Goal: Transaction & Acquisition: Purchase product/service

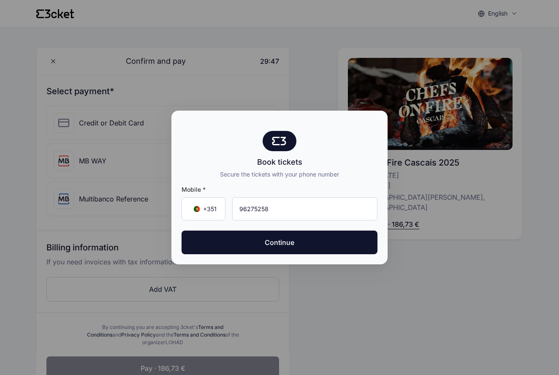
type input "962 752 587"
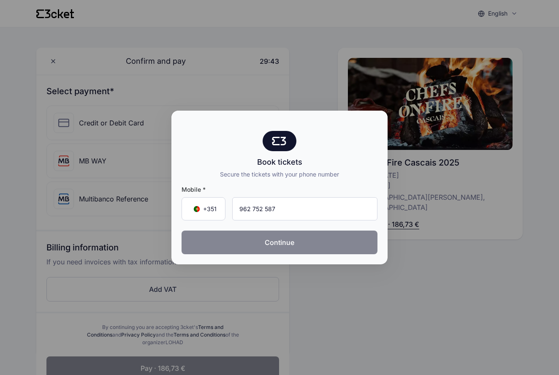
click at [278, 240] on button "Continue" at bounding box center [279, 242] width 196 height 24
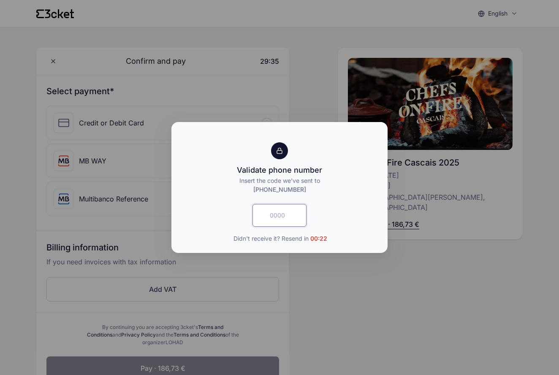
click at [285, 220] on input "text" at bounding box center [279, 215] width 54 height 23
type input "0659"
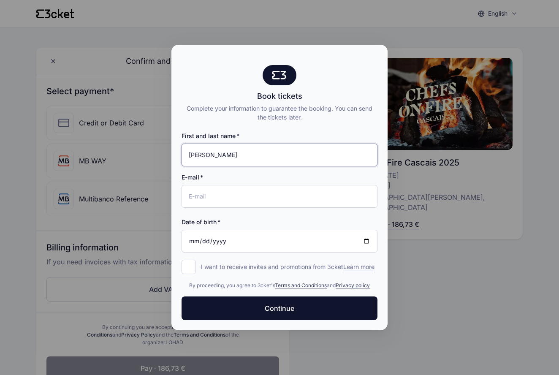
type input "[PERSON_NAME]"
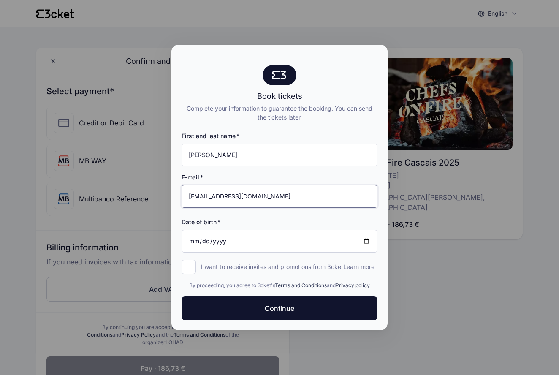
type input "[EMAIL_ADDRESS][DOMAIN_NAME]"
click at [235, 237] on input "Date of birth" at bounding box center [279, 240] width 196 height 23
click at [205, 235] on input "[DATE]" at bounding box center [279, 240] width 196 height 23
click at [221, 237] on input "[DATE]" at bounding box center [279, 240] width 196 height 23
type input "[DATE]"
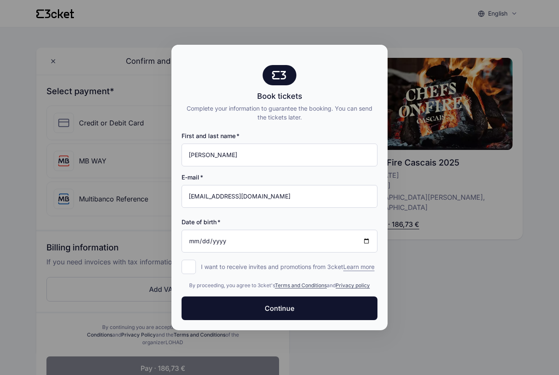
click at [358, 276] on div "By proceeding, you agree to 3cket's Terms and Conditions and Privacy policy" at bounding box center [279, 283] width 196 height 25
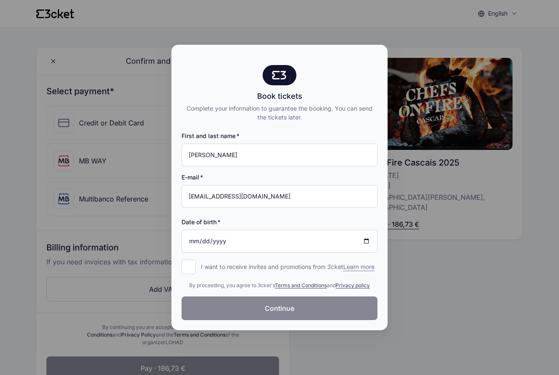
click at [287, 312] on span "Continue" at bounding box center [280, 308] width 30 height 10
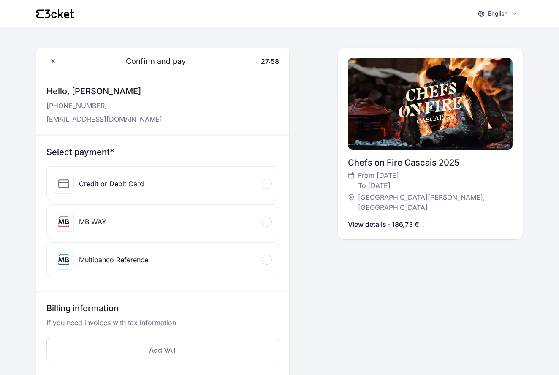
click at [267, 222] on span at bounding box center [266, 221] width 3 height 3
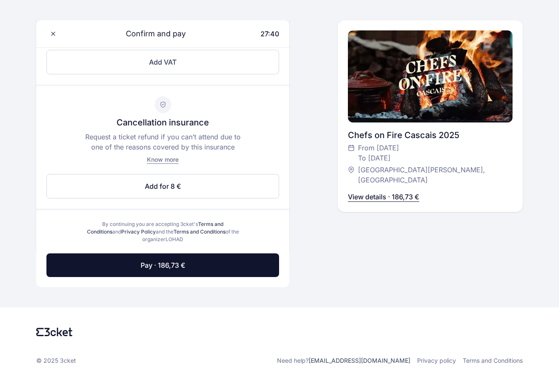
scroll to position [346, 0]
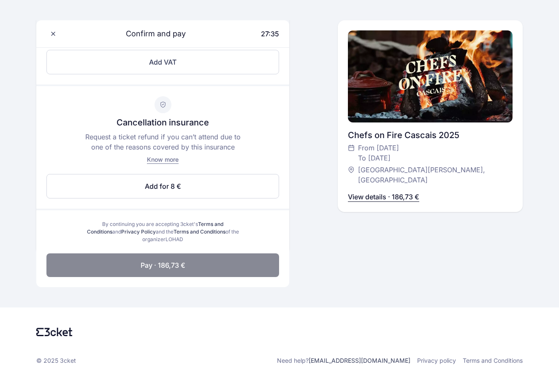
click at [172, 265] on span "Pay · 186,73 €" at bounding box center [162, 265] width 45 height 10
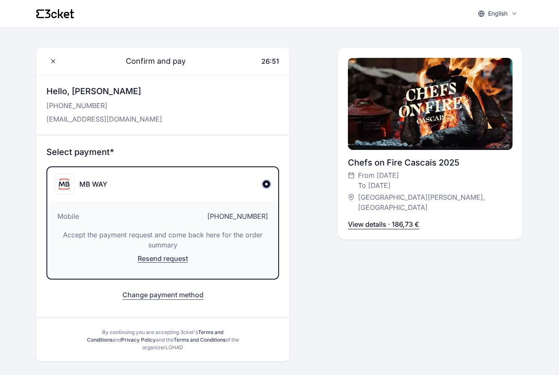
scroll to position [0, 0]
